Goal: Find contact information: Find contact information

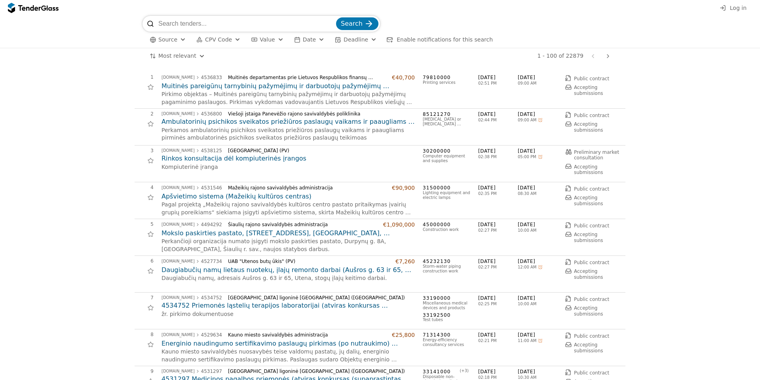
click at [275, 20] on input "search" at bounding box center [246, 24] width 176 height 16
type input "pirkimas"
click at [336, 19] on button "Search" at bounding box center [357, 25] width 42 height 13
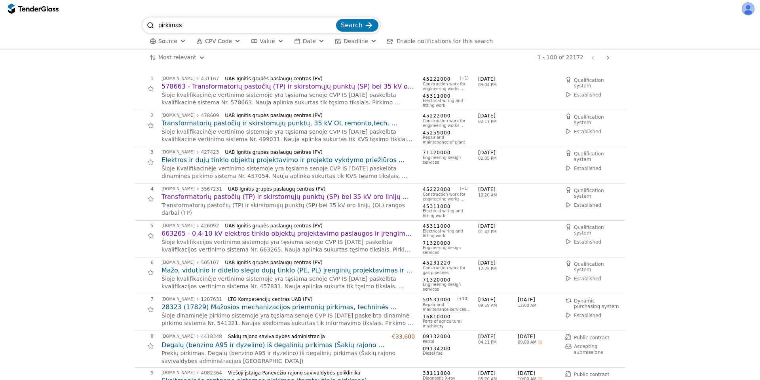
click at [310, 44] on div "button" at bounding box center [321, 41] width 28 height 27
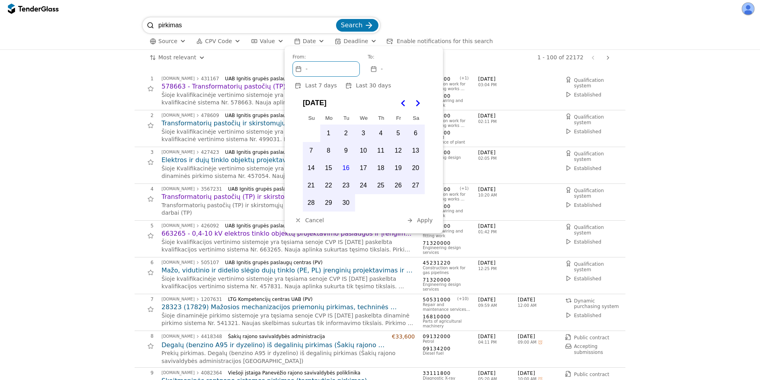
click at [348, 135] on button "2" at bounding box center [346, 133] width 17 height 17
click at [344, 162] on button "16" at bounding box center [346, 168] width 17 height 17
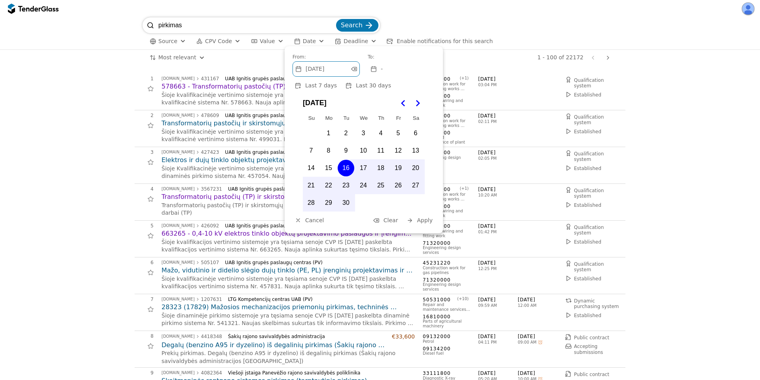
click at [344, 129] on button "2" at bounding box center [346, 133] width 17 height 17
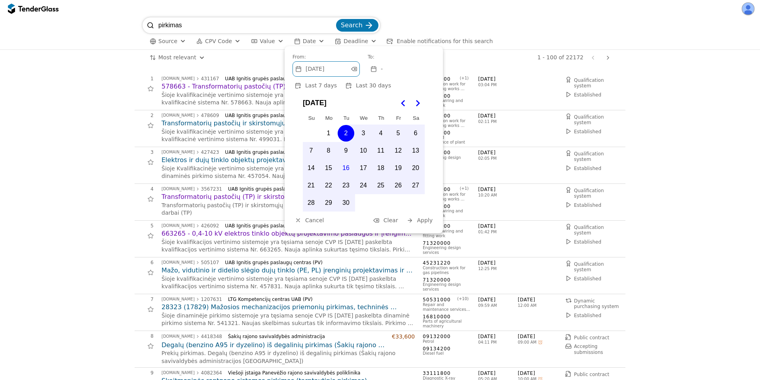
click at [428, 222] on span "Apply" at bounding box center [425, 220] width 16 height 6
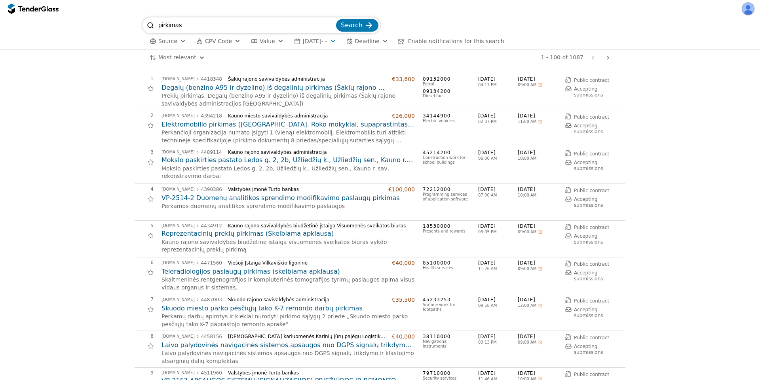
click at [348, 26] on span "Search" at bounding box center [352, 25] width 22 height 8
click at [353, 25] on span "Search" at bounding box center [352, 25] width 22 height 8
click at [333, 24] on input "pirkimas" at bounding box center [246, 25] width 176 height 16
click at [355, 24] on span "Search" at bounding box center [352, 25] width 22 height 8
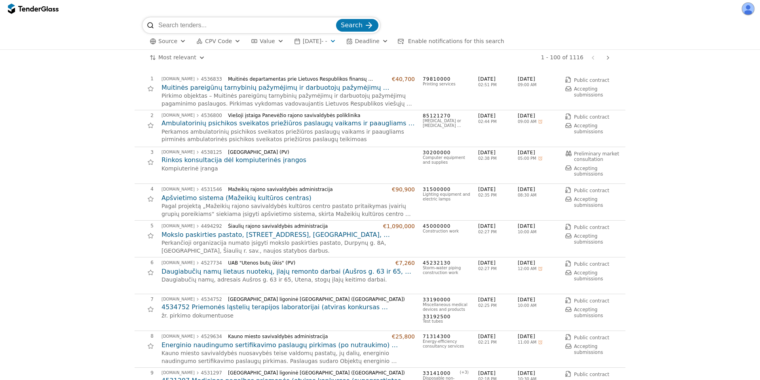
click at [300, 25] on input "search" at bounding box center [246, 25] width 176 height 16
type input "pirkimas"
click at [361, 25] on span "Search" at bounding box center [352, 25] width 22 height 8
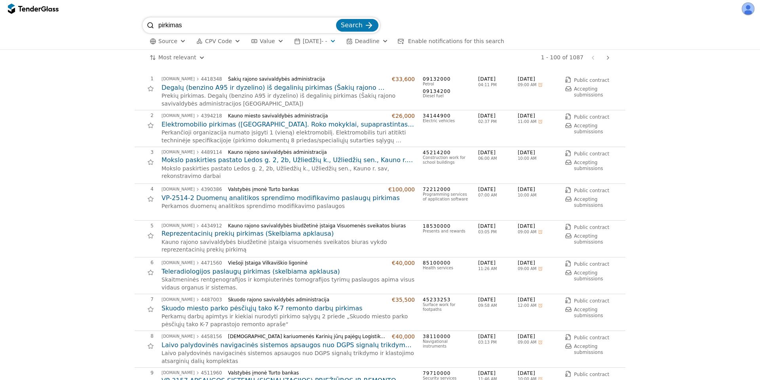
click at [357, 24] on span "Search" at bounding box center [352, 25] width 22 height 8
click at [609, 59] on div at bounding box center [607, 57] width 19 height 21
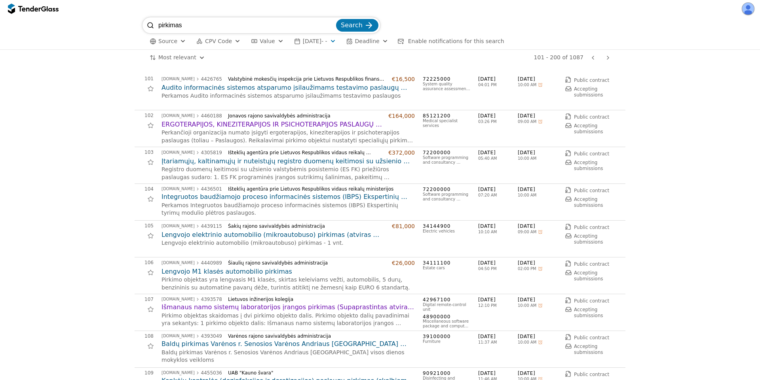
click at [609, 55] on div at bounding box center [607, 57] width 19 height 21
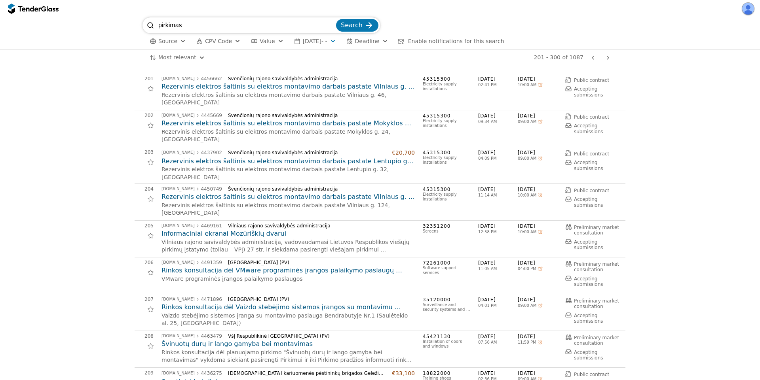
click at [609, 57] on div at bounding box center [607, 57] width 19 height 21
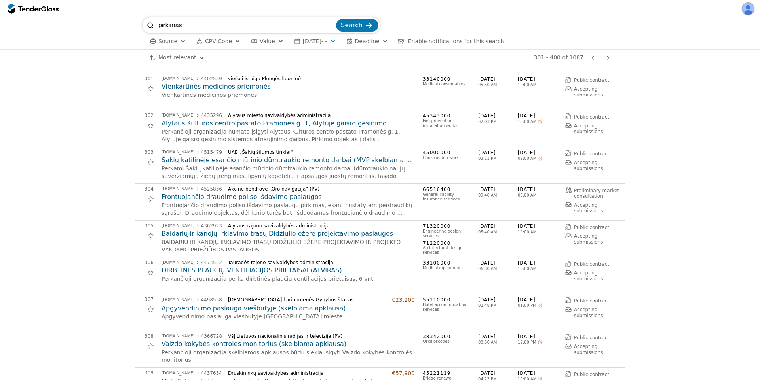
click at [594, 58] on div at bounding box center [592, 57] width 19 height 21
